Goal: Information Seeking & Learning: Compare options

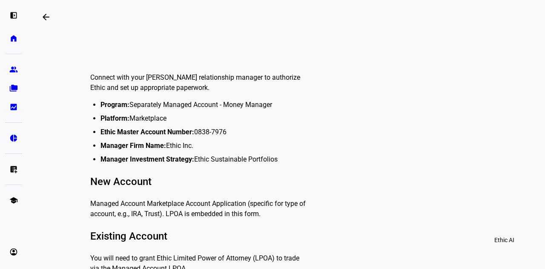
scroll to position [341, 0]
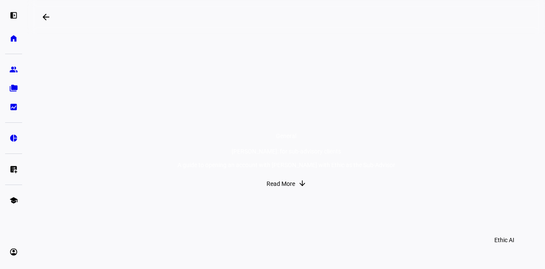
scroll to position [141, 0]
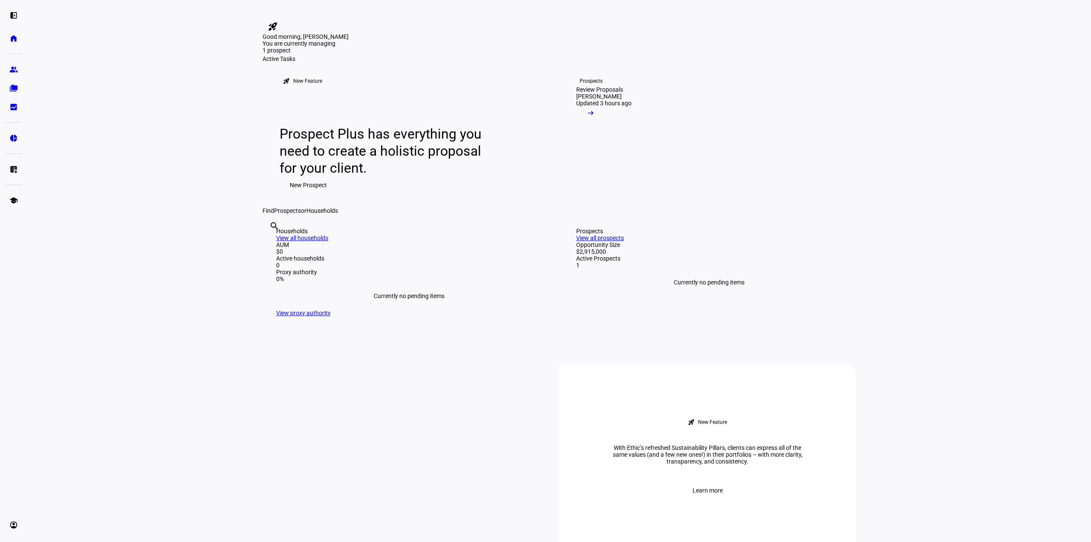
drag, startPoint x: 1058, startPoint y: 269, endPoint x: 1053, endPoint y: 269, distance: 4.7
click at [1056, 269] on eth-layout-page-content "rocket_launch Product Updates The latest features and improvements Powered by L…" at bounding box center [559, 271] width 1064 height 542
click at [605, 124] on span at bounding box center [590, 115] width 29 height 17
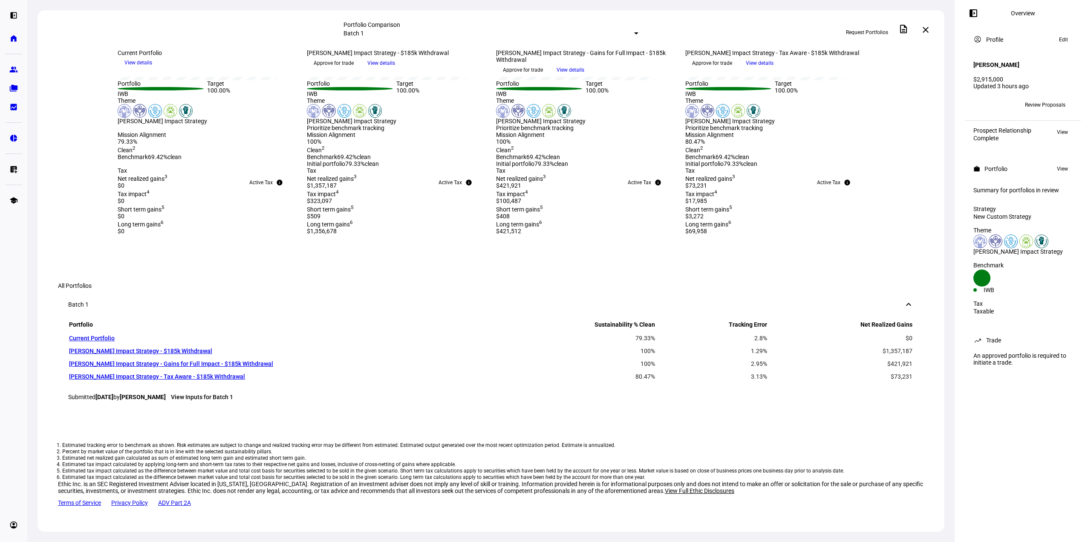
scroll to position [383, 0]
click at [926, 29] on mat-icon "close" at bounding box center [925, 30] width 10 height 10
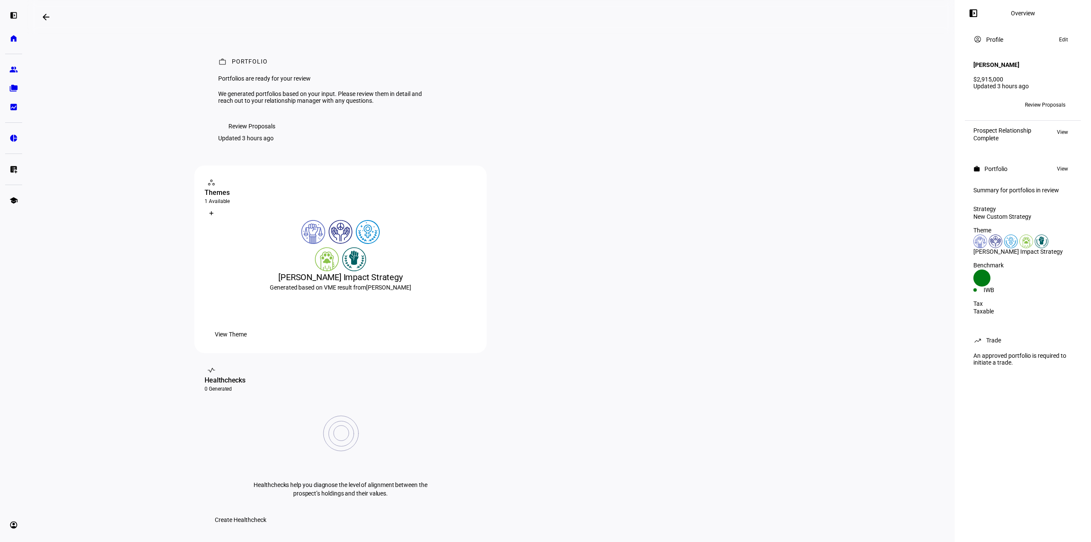
click at [976, 16] on mat-icon "left_panel_open" at bounding box center [973, 13] width 10 height 10
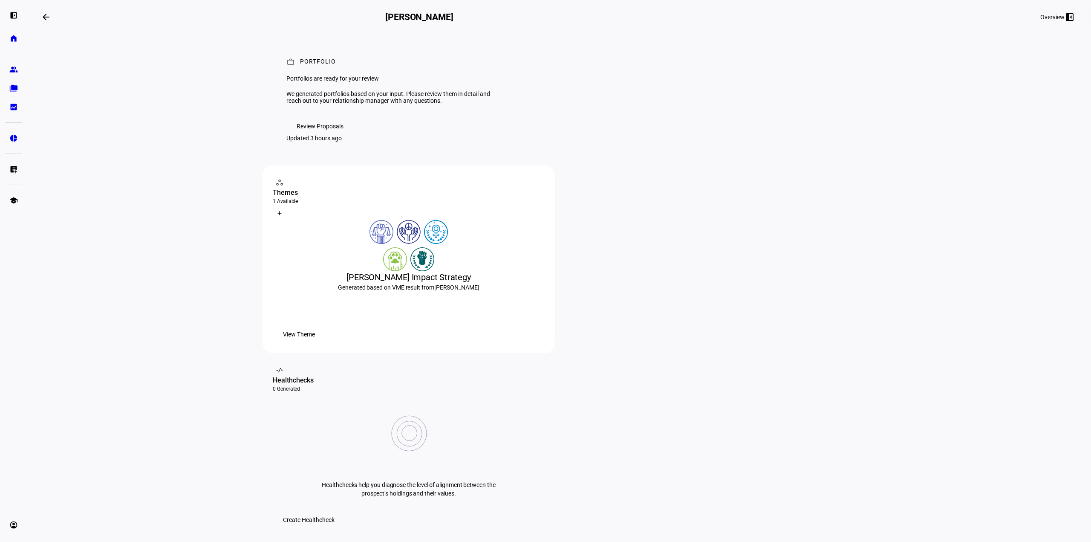
click at [1066, 17] on mat-icon "left_panel_close" at bounding box center [1069, 17] width 10 height 10
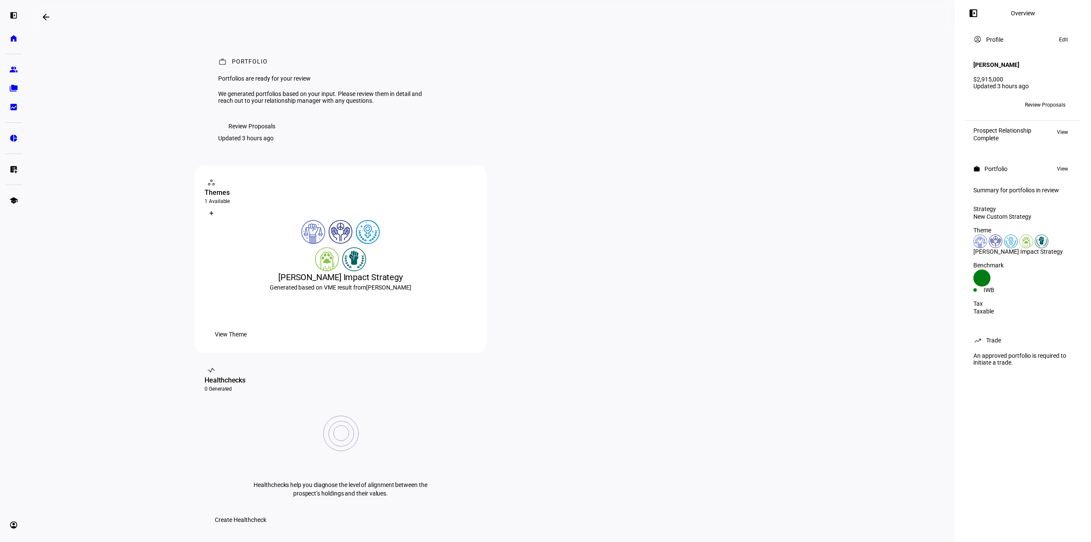
click at [1068, 42] on span at bounding box center [1063, 40] width 17 height 10
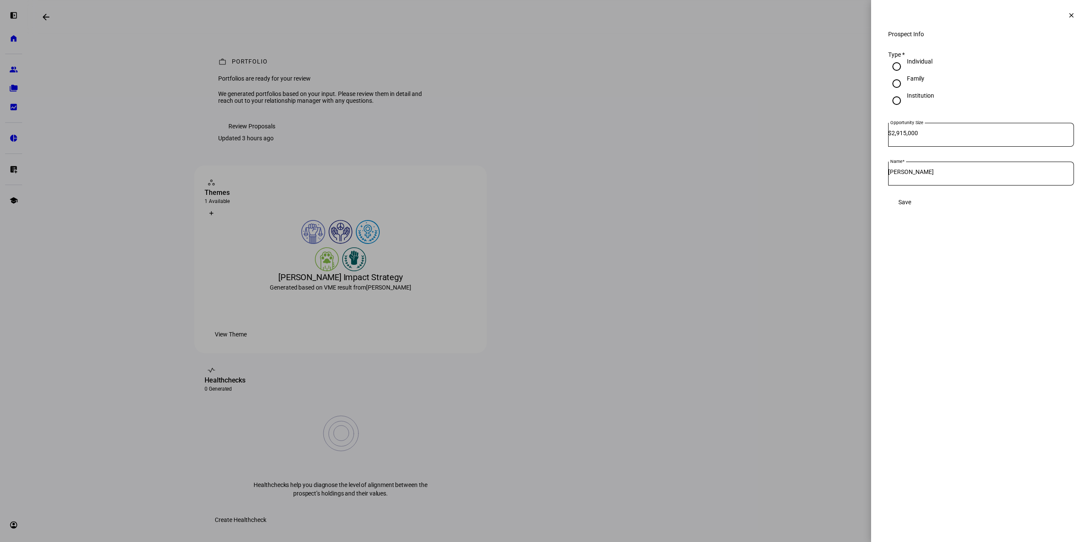
click at [1072, 14] on mat-icon "clear" at bounding box center [1071, 16] width 8 height 8
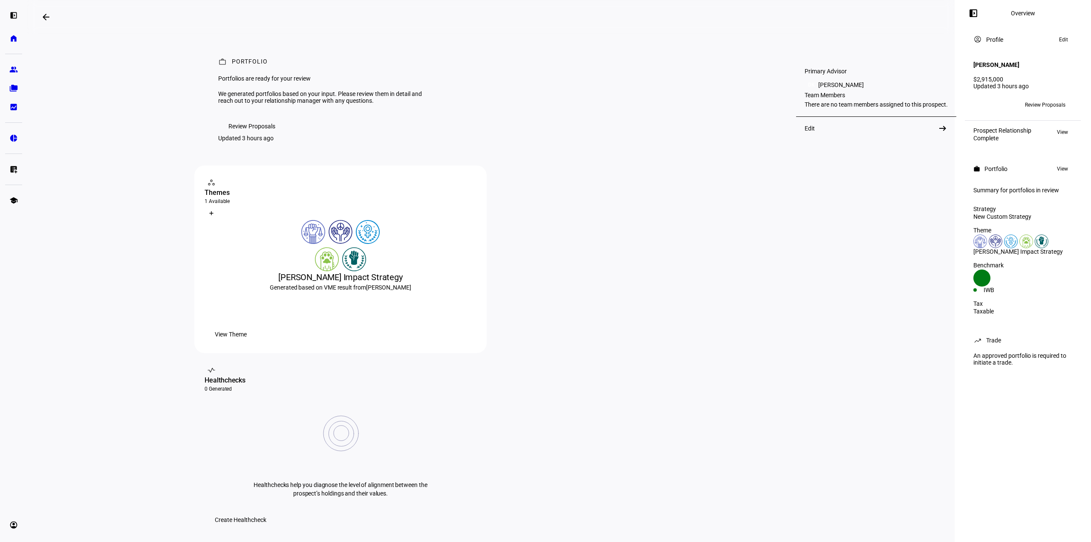
click at [807, 132] on div "Edit" at bounding box center [809, 128] width 10 height 7
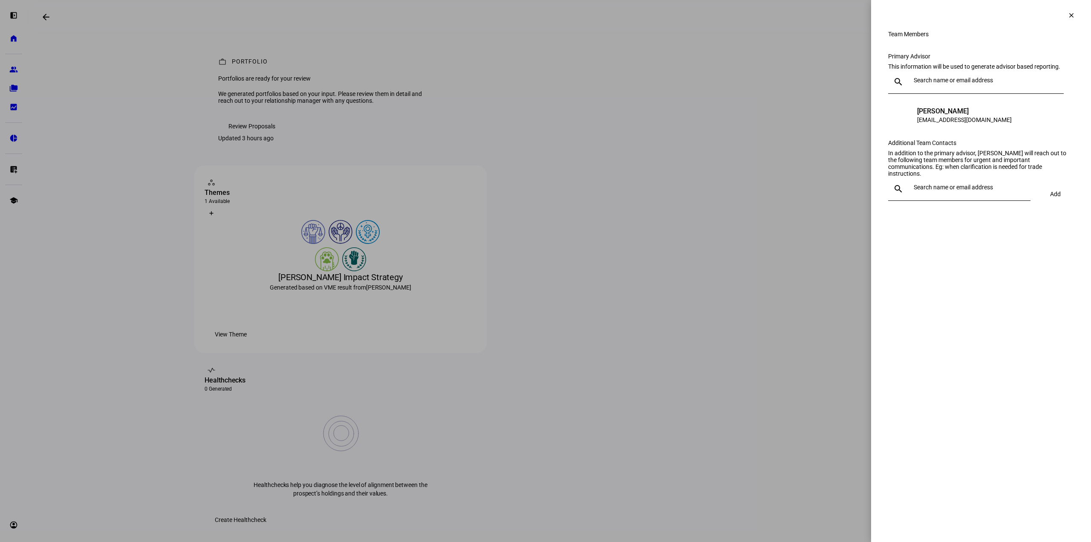
click at [1074, 14] on span at bounding box center [1071, 15] width 20 height 20
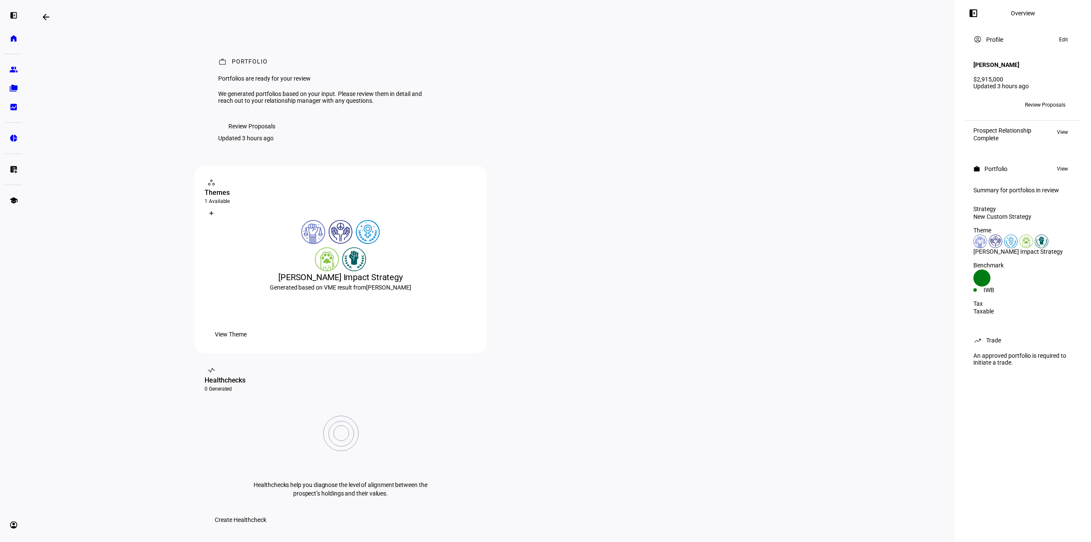
click at [1051, 101] on span "Review Proposals" at bounding box center [1045, 105] width 40 height 14
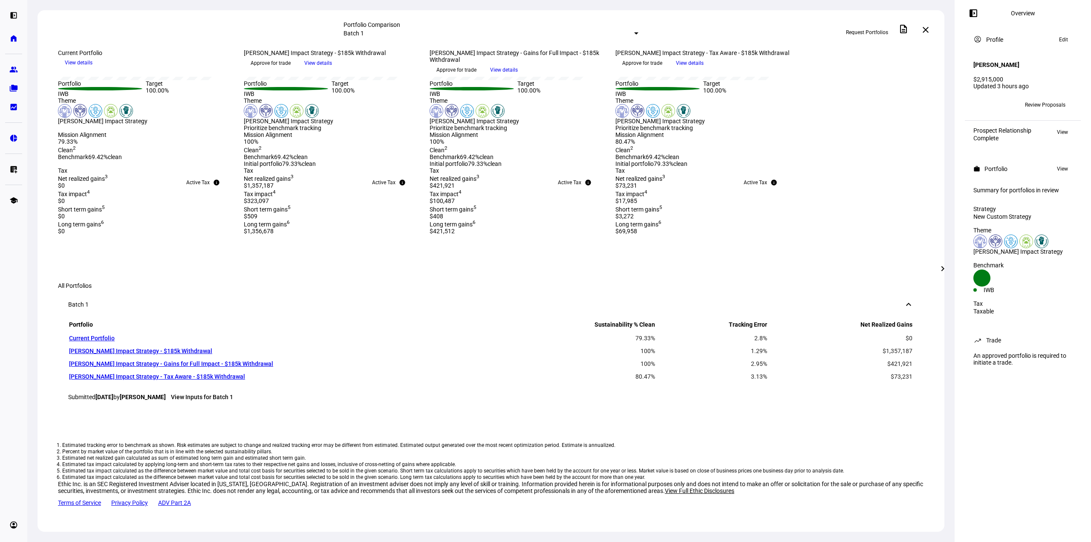
scroll to position [298, 0]
click at [919, 235] on div "Tax info Active Tax Net realized gains 3 $0 Tax impact 4 $0 Short term gains 5 …" at bounding box center [490, 201] width 907 height 68
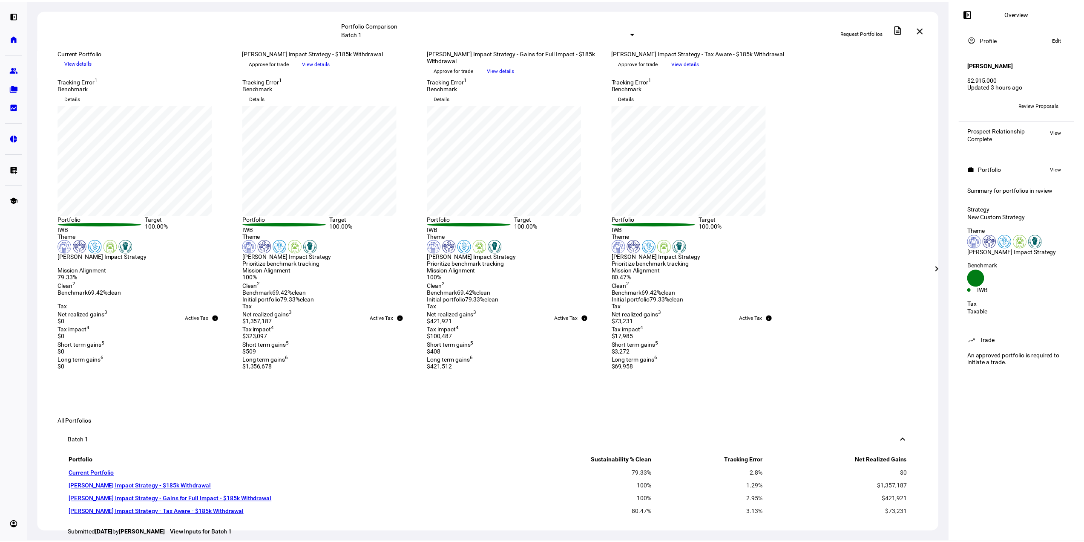
scroll to position [128, 0]
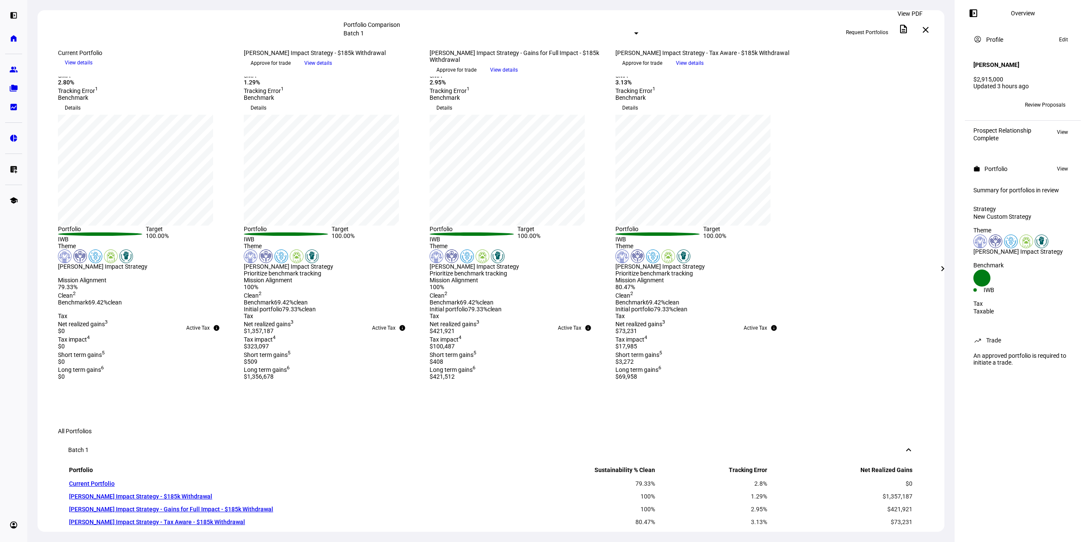
click at [908, 29] on mat-icon "description" at bounding box center [903, 29] width 10 height 10
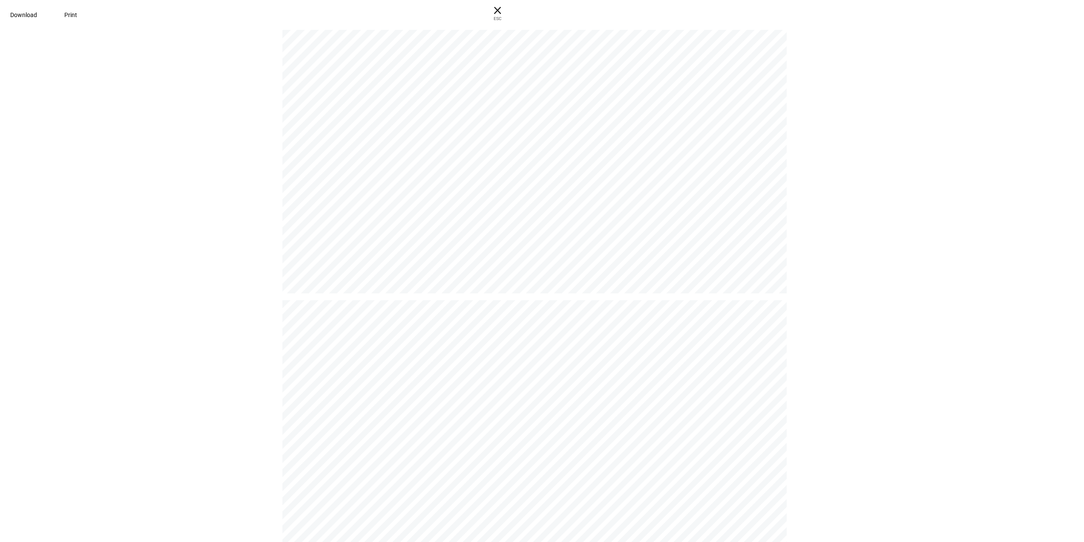
scroll to position [0, 0]
click at [511, 13] on span "ESC" at bounding box center [497, 15] width 27 height 12
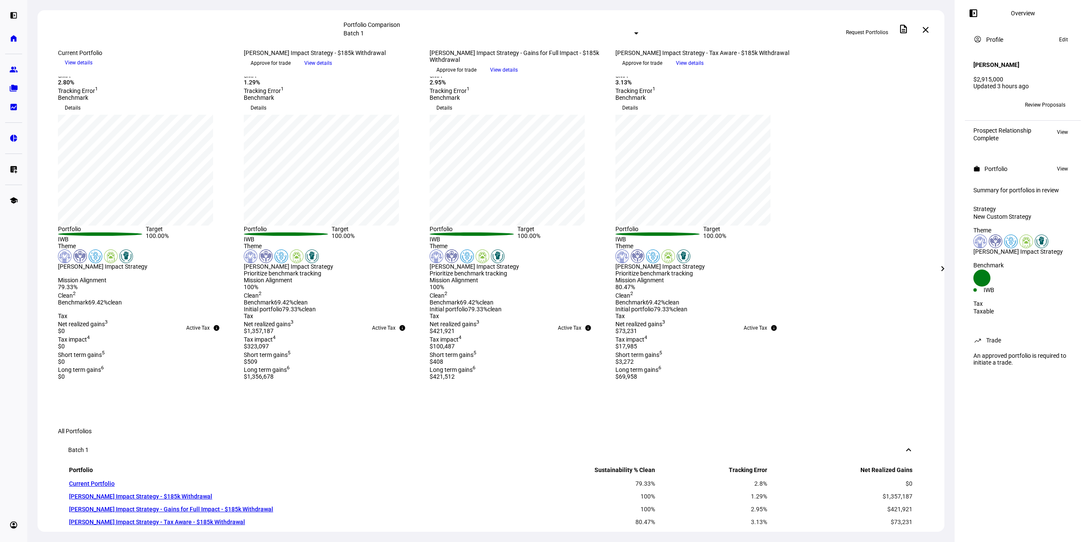
click at [704, 69] on span "View details" at bounding box center [690, 63] width 28 height 13
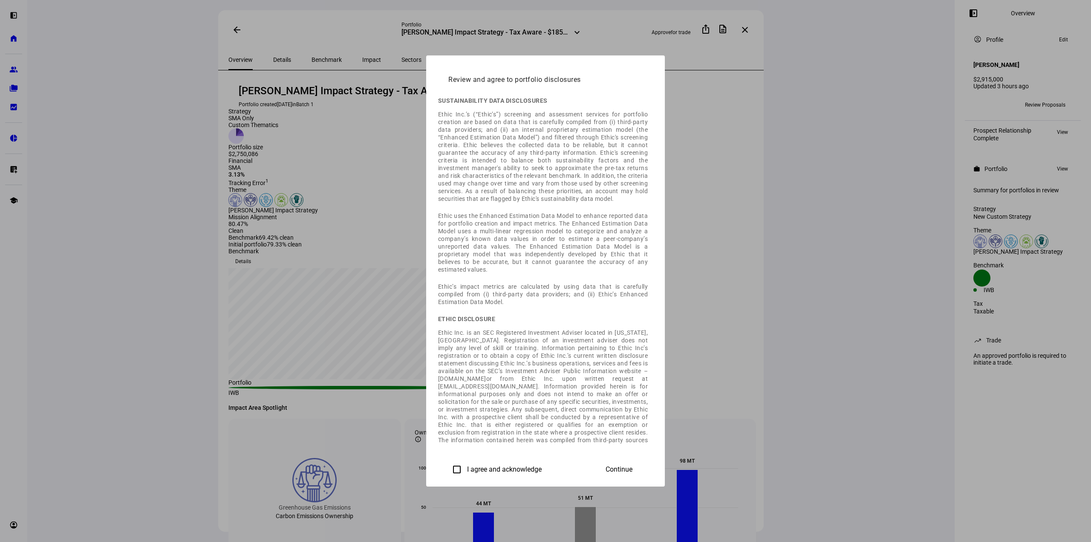
click at [448, 461] on input "I agree and acknowledge" at bounding box center [456, 469] width 17 height 17
checkbox input "true"
click at [653, 453] on mat-dialog-actions "I agree and acknowledge Continue" at bounding box center [545, 468] width 215 height 31
click at [632, 465] on span "Continue" at bounding box center [618, 469] width 27 height 8
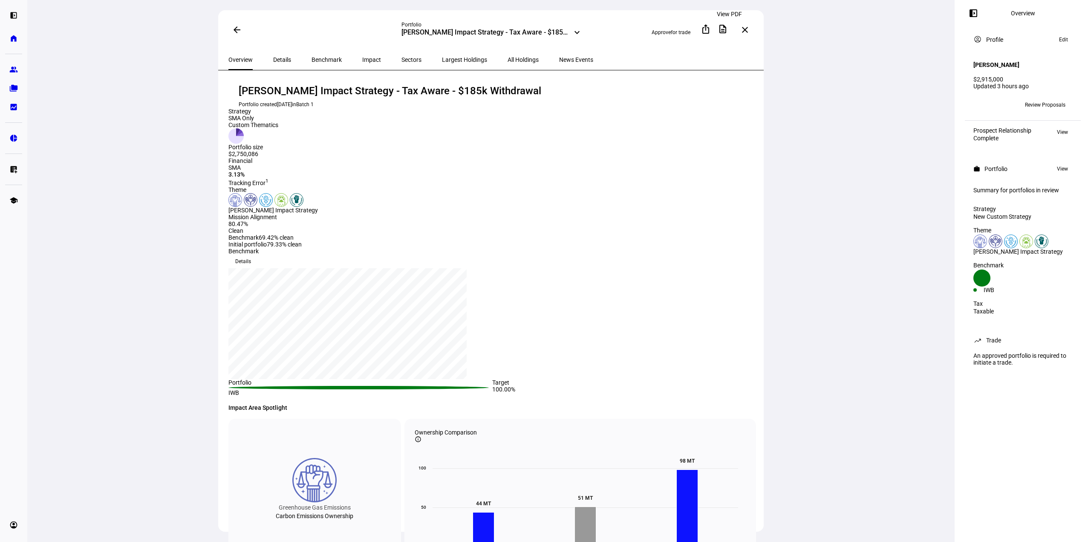
click at [723, 28] on span at bounding box center [722, 29] width 20 height 20
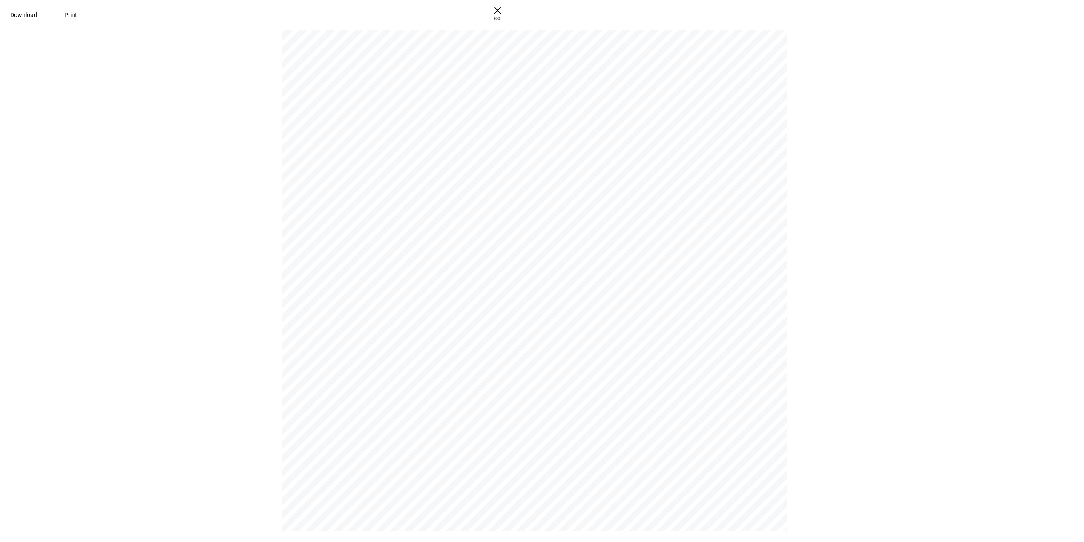
scroll to position [7, 0]
click at [37, 13] on span "Download" at bounding box center [23, 15] width 27 height 7
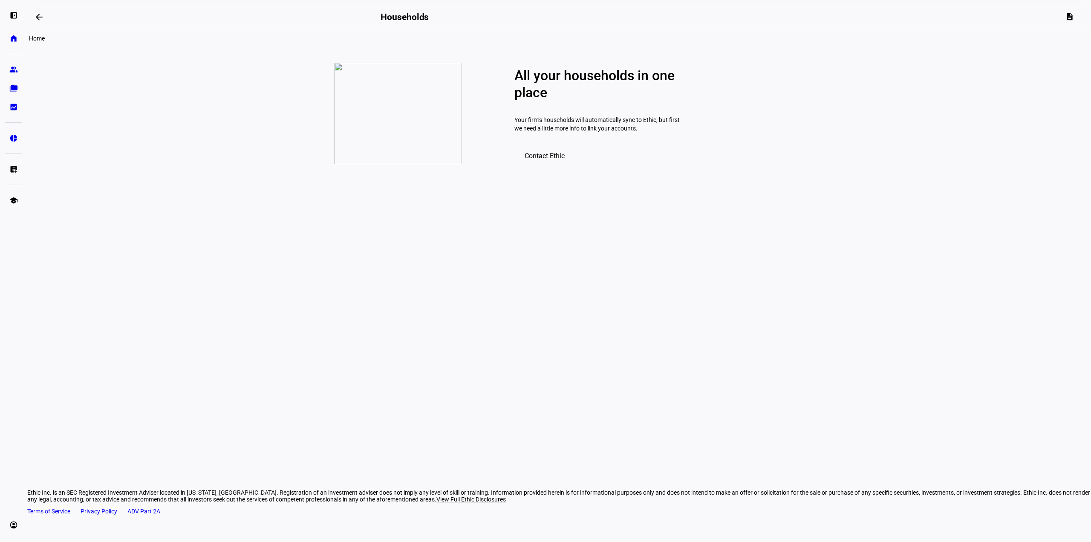
click at [12, 39] on eth-mat-symbol "home" at bounding box center [13, 38] width 9 height 9
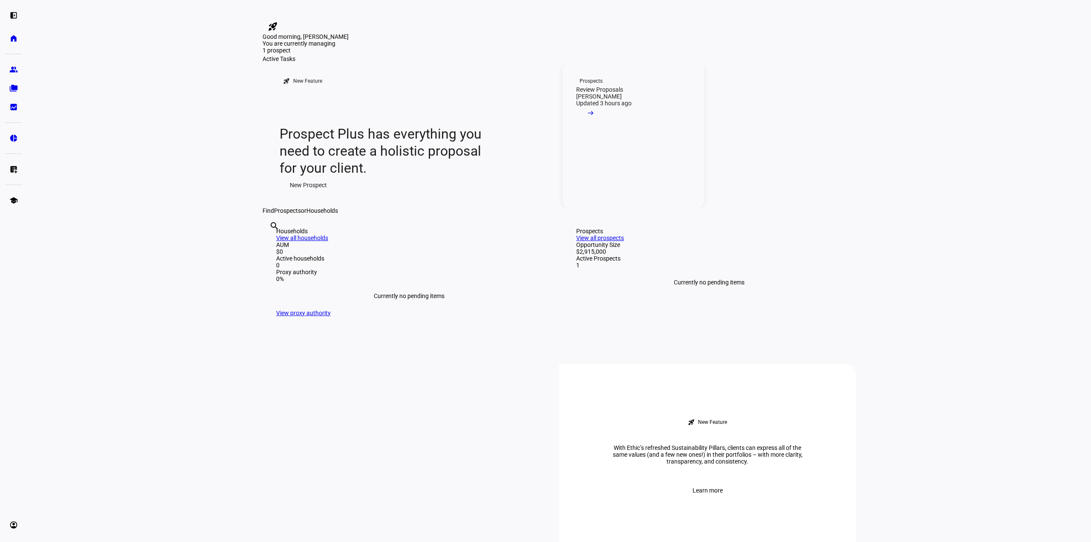
click at [605, 124] on span at bounding box center [590, 115] width 29 height 17
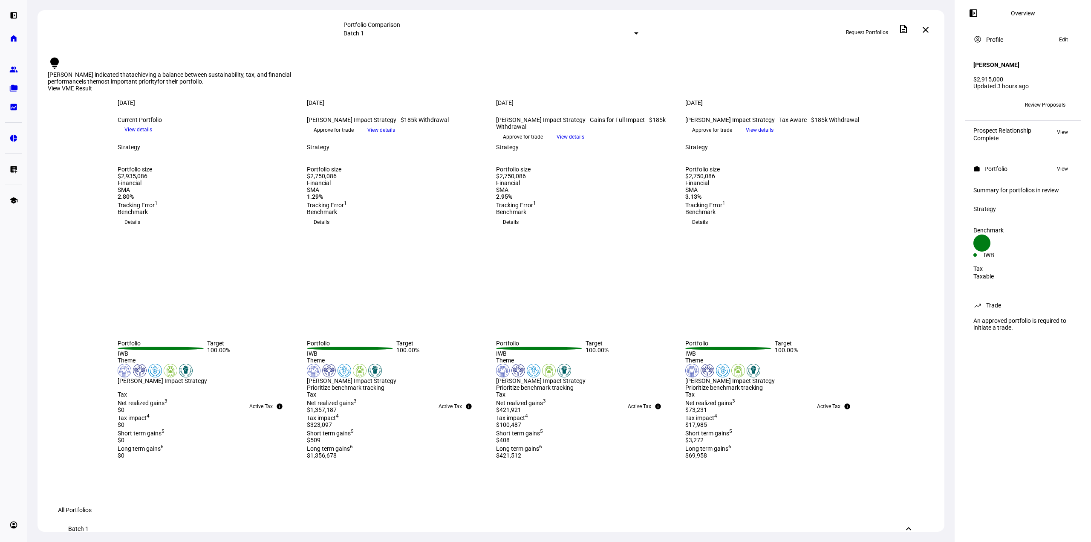
click at [1032, 98] on span "Review Proposals" at bounding box center [1045, 105] width 40 height 14
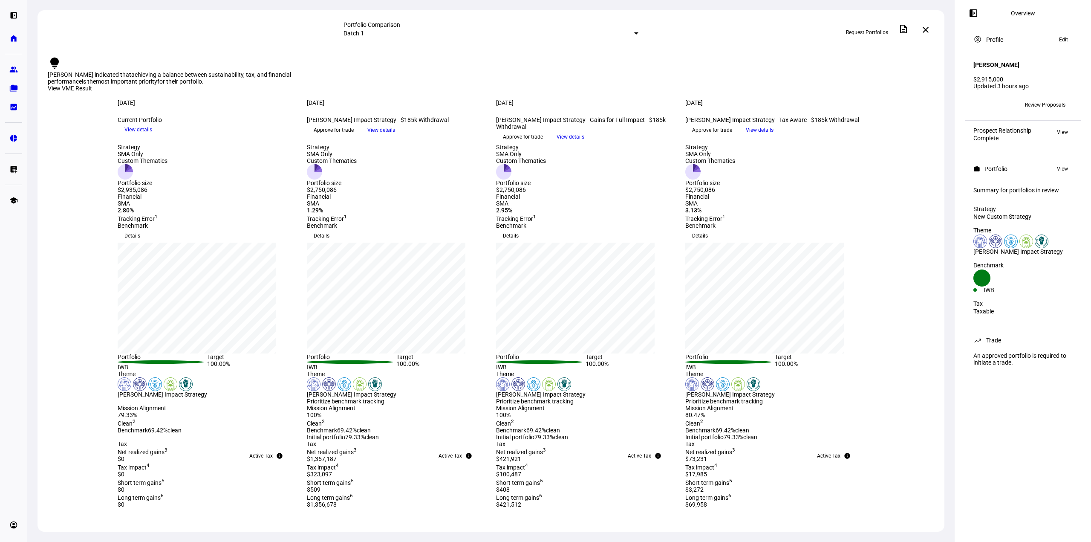
click at [364, 34] on mat-select-trigger "Batch 1" at bounding box center [353, 33] width 20 height 7
click at [548, 78] on div "Custom compare across batches" at bounding box center [556, 71] width 149 height 14
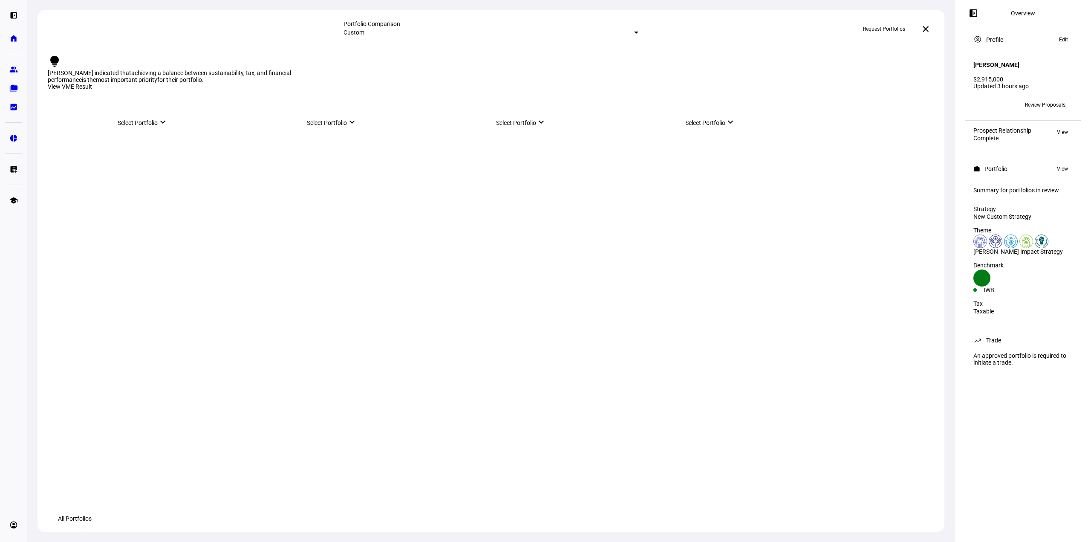
click at [161, 126] on div "Select Portfolio keyboard_arrow_down" at bounding box center [207, 121] width 179 height 12
click at [313, 101] on div "Select Portfolio keyboard_arrow_down" at bounding box center [396, 112] width 179 height 29
click at [167, 126] on div "Select Portfolio keyboard_arrow_down" at bounding box center [207, 121] width 179 height 12
click at [170, 171] on div "Current Portfolio" at bounding box center [160, 171] width 44 height 7
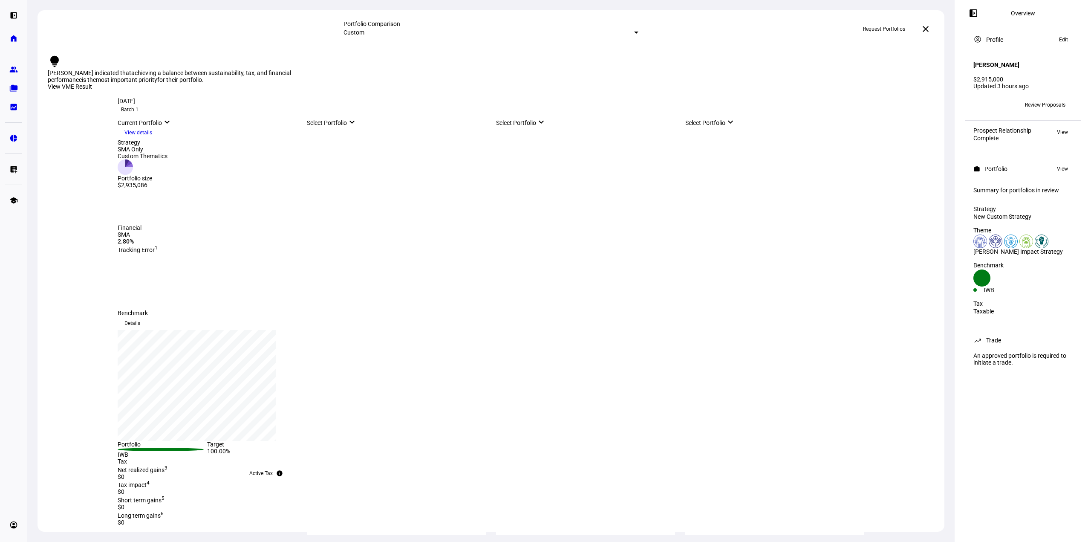
click at [357, 127] on mat-icon "keyboard_arrow_down" at bounding box center [352, 122] width 10 height 10
click at [379, 223] on div "Emily Scott Impact Strategy - Tax Aware - $185k Withdrawal" at bounding box center [393, 229] width 133 height 14
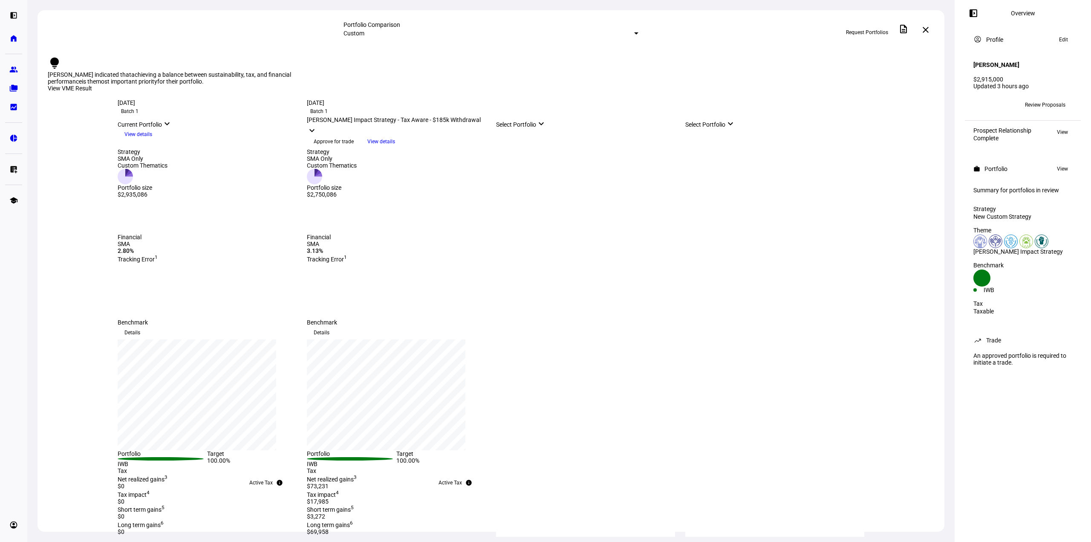
click at [552, 128] on div "Select Portfolio keyboard_arrow_down" at bounding box center [585, 122] width 179 height 12
click at [571, 206] on div "Emily Scott Impact Strategy - Gains for Full Impact - $185k Withdrawal" at bounding box center [582, 209] width 133 height 14
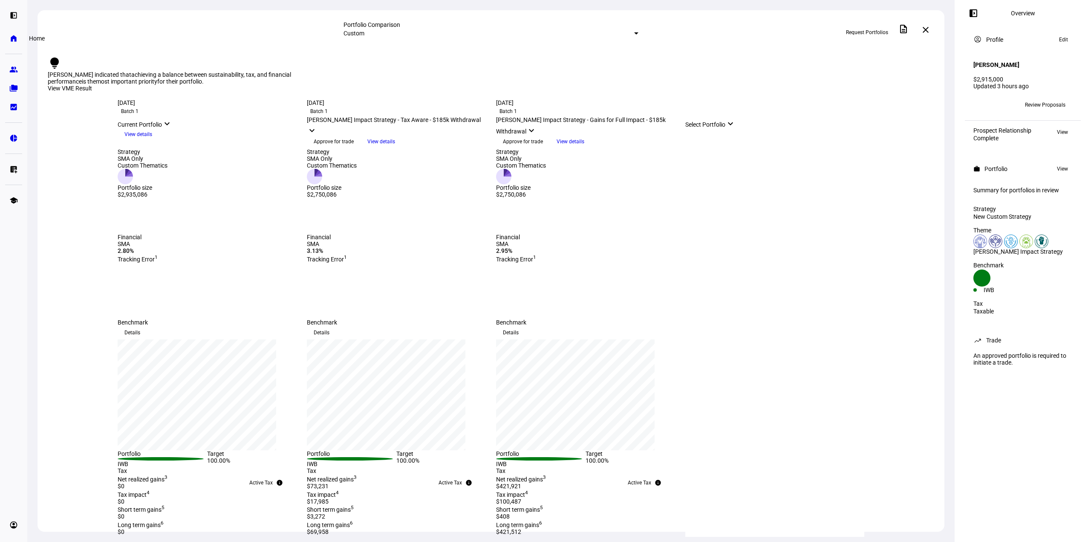
click at [19, 35] on link "home Home" at bounding box center [13, 38] width 17 height 17
